Goal: Find specific page/section: Find specific page/section

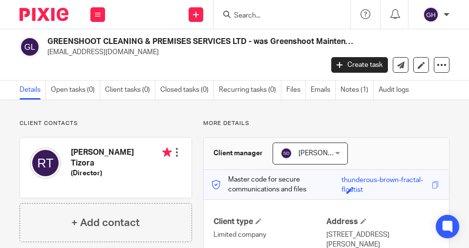
scroll to position [588, 0]
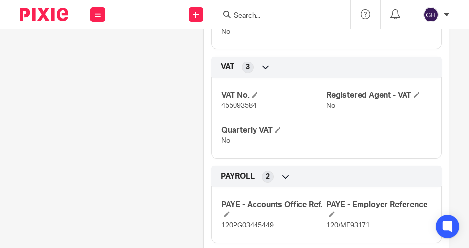
click at [290, 21] on div at bounding box center [281, 14] width 137 height 29
click at [290, 20] on form at bounding box center [285, 14] width 104 height 12
click at [287, 16] on input "Search" at bounding box center [277, 16] width 88 height 9
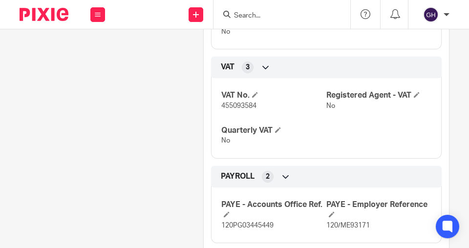
click at [287, 16] on input "Search" at bounding box center [277, 16] width 88 height 9
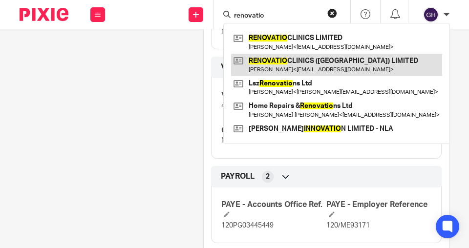
type input "renovatio"
click at [325, 64] on link at bounding box center [336, 65] width 211 height 22
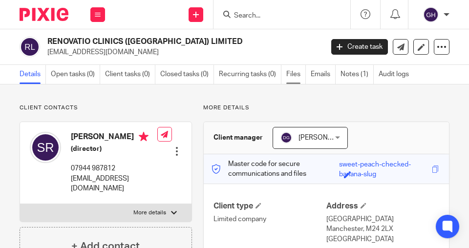
click at [292, 75] on link "Files" at bounding box center [296, 74] width 20 height 19
click at [291, 75] on link "Files" at bounding box center [296, 74] width 20 height 19
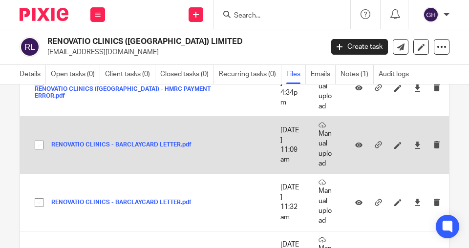
scroll to position [195, 0]
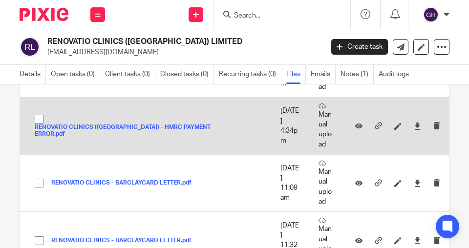
click at [180, 136] on button "RENOVATIO CLINICS (CHESHIRE) - HMRC PAYMENT ERROR.pdf" at bounding box center [125, 131] width 181 height 14
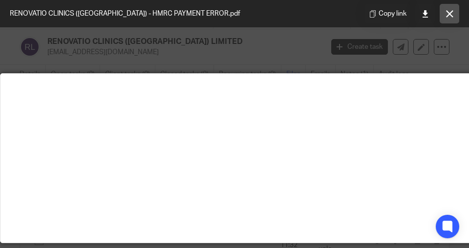
click at [449, 11] on icon at bounding box center [449, 13] width 7 height 7
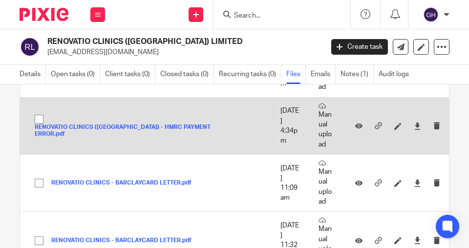
drag, startPoint x: 148, startPoint y: 139, endPoint x: 129, endPoint y: 136, distance: 19.3
click at [129, 136] on button "RENOVATIO CLINICS (CHESHIRE) - HMRC PAYMENT ERROR.pdf" at bounding box center [125, 131] width 181 height 14
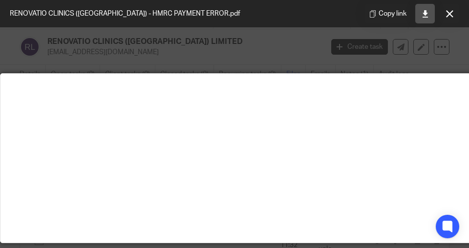
click at [423, 14] on icon at bounding box center [424, 13] width 7 height 7
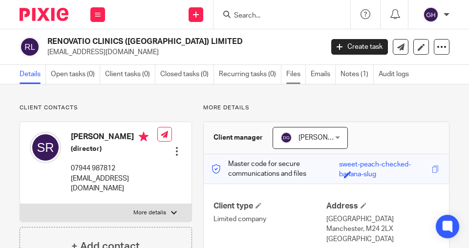
click at [296, 74] on link "Files" at bounding box center [296, 74] width 20 height 19
click at [290, 75] on link "Files" at bounding box center [296, 74] width 20 height 19
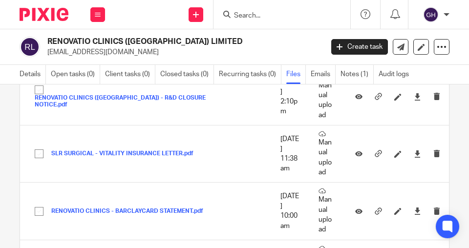
scroll to position [670, 0]
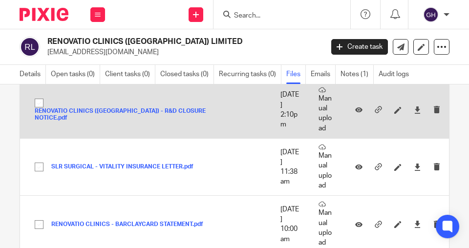
click at [163, 122] on button "RENOVATIO CLINICS (CHESHIRE) - R&D CLOSURE NOTICE.pdf" at bounding box center [125, 115] width 181 height 14
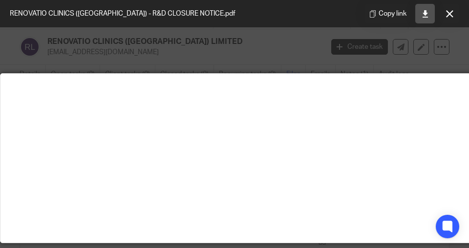
click at [428, 15] on icon at bounding box center [424, 13] width 7 height 7
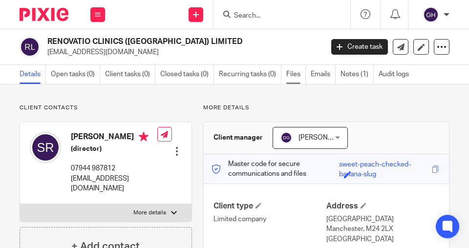
click at [294, 75] on link "Files" at bounding box center [296, 74] width 20 height 19
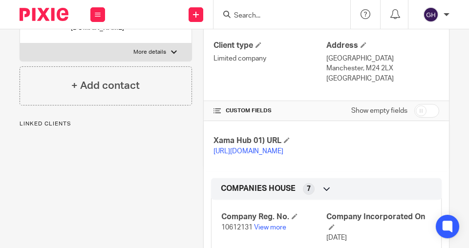
scroll to position [167, 0]
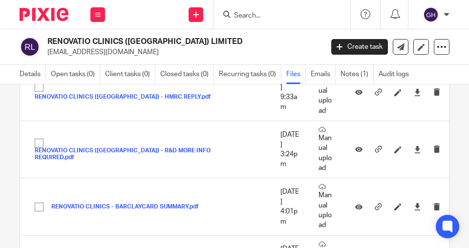
scroll to position [921, 0]
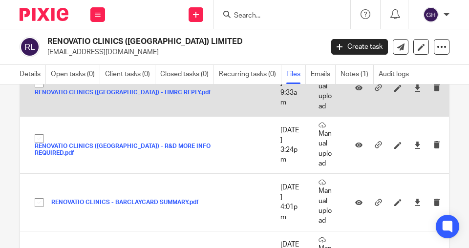
click at [171, 96] on button "RENOVATIO CLINICS (CHESHIRE) - HMRC REPLY.pdf" at bounding box center [125, 92] width 181 height 7
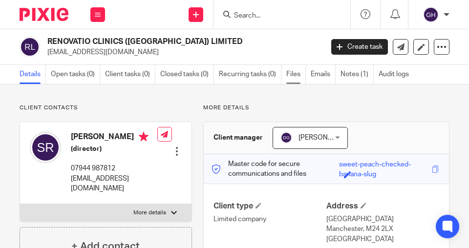
click at [295, 75] on link "Files" at bounding box center [296, 74] width 20 height 19
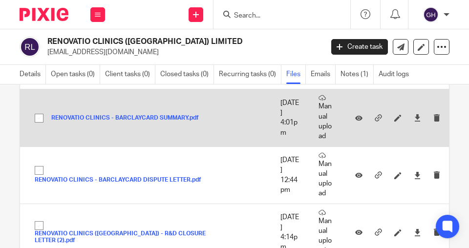
scroll to position [1005, 0]
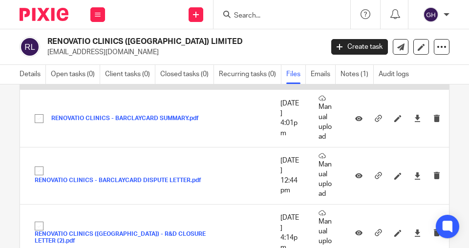
click at [147, 73] on button "RENOVATIO CLINICS (CHESHIRE) - R&D MORE INFO REQUIRED.pdf" at bounding box center [125, 66] width 181 height 14
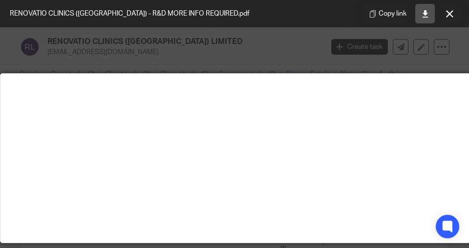
click at [428, 18] on link at bounding box center [425, 14] width 20 height 20
